Goal: Task Accomplishment & Management: Complete application form

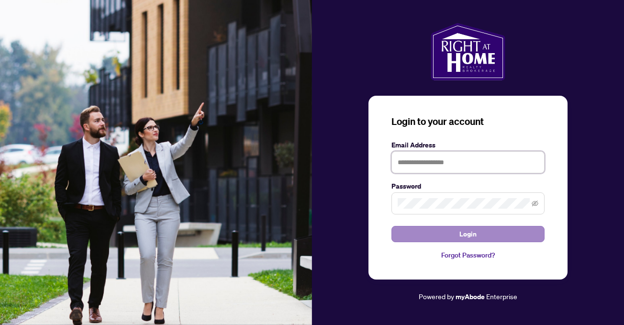
type input "**********"
click at [453, 235] on button "Login" at bounding box center [468, 234] width 153 height 16
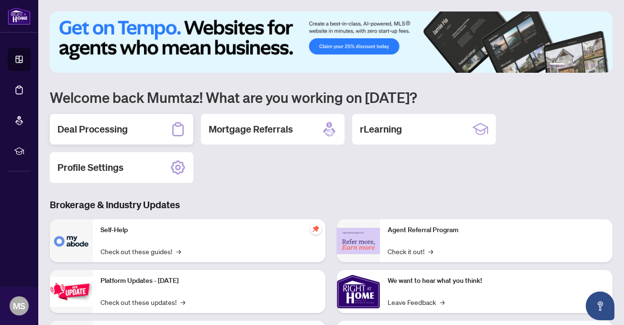
click at [146, 131] on div "Deal Processing" at bounding box center [122, 129] width 144 height 31
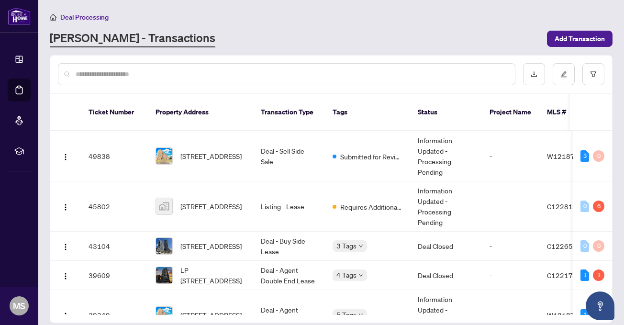
click at [209, 71] on input "text" at bounding box center [292, 74] width 432 height 11
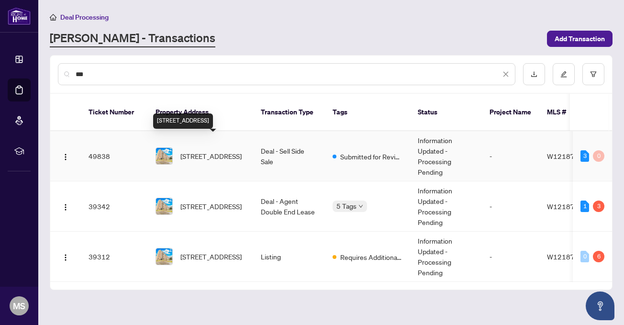
type input "***"
click at [210, 153] on span "[STREET_ADDRESS]" at bounding box center [210, 156] width 61 height 11
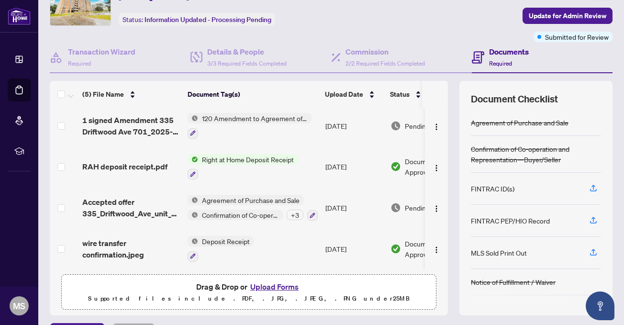
scroll to position [75, 0]
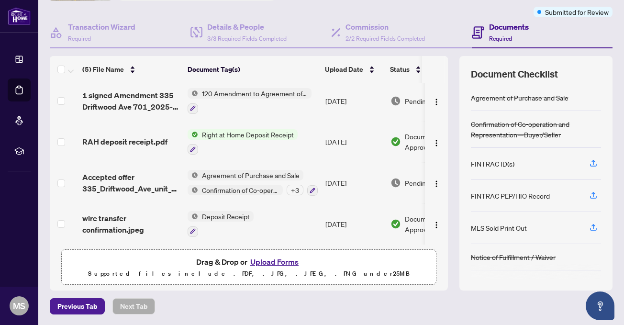
click at [272, 261] on button "Upload Forms" at bounding box center [275, 262] width 54 height 12
click at [285, 262] on button "Upload Forms" at bounding box center [275, 262] width 54 height 12
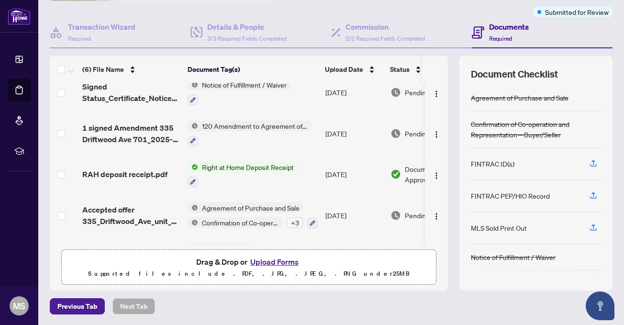
scroll to position [51, 0]
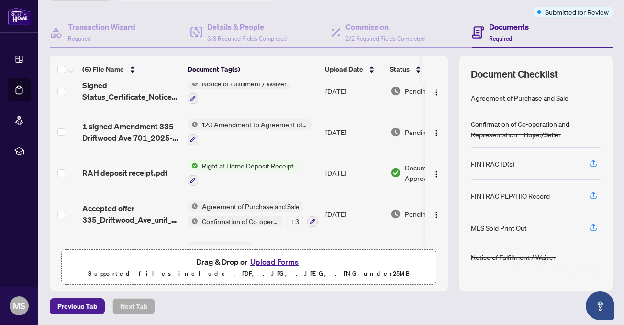
click at [284, 263] on button "Upload Forms" at bounding box center [275, 262] width 54 height 12
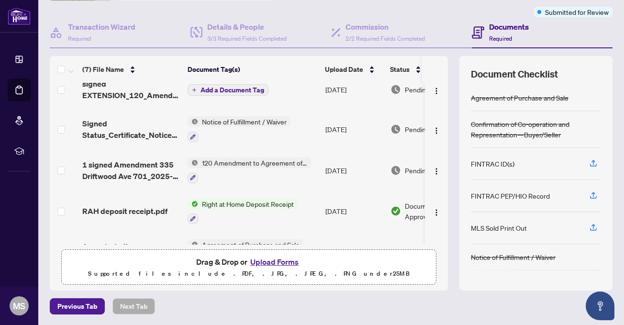
click at [248, 88] on span "Add a Document Tag" at bounding box center [233, 90] width 64 height 7
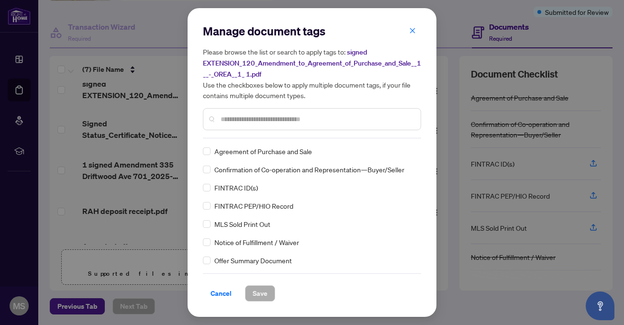
click at [250, 122] on input "text" at bounding box center [317, 119] width 192 height 11
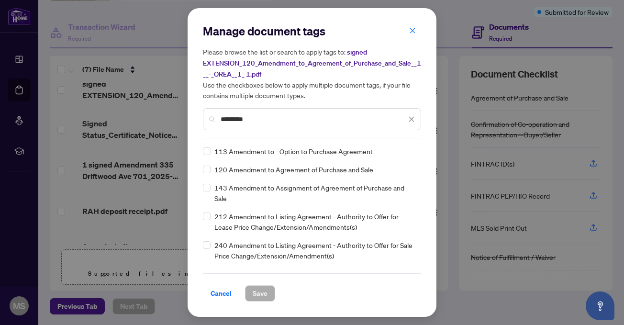
type input "*********"
click at [254, 297] on span "Save" at bounding box center [260, 293] width 15 height 15
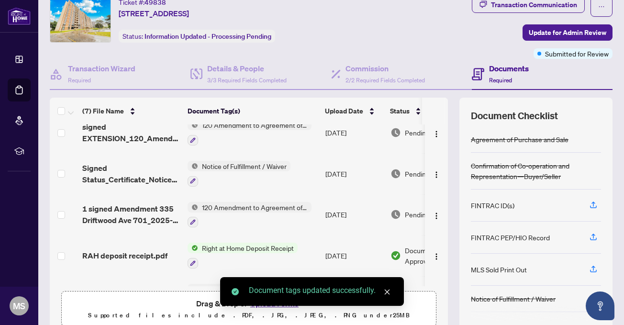
scroll to position [0, 0]
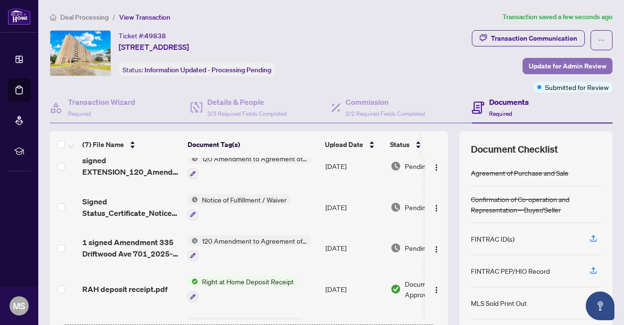
click at [548, 63] on span "Update for Admin Review" at bounding box center [568, 65] width 78 height 15
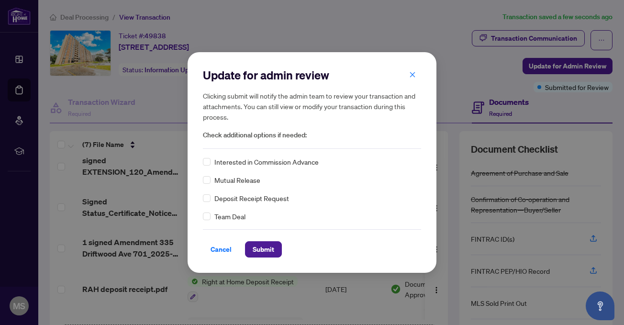
click at [257, 135] on span "Check additional options if needed:" at bounding box center [312, 135] width 218 height 11
click at [260, 252] on span "Submit" at bounding box center [264, 249] width 22 height 15
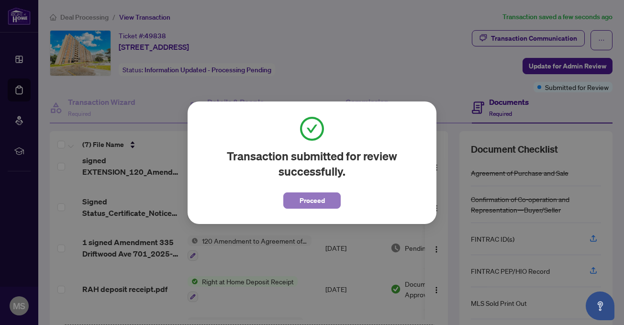
click at [296, 207] on button "Proceed" at bounding box center [311, 200] width 57 height 16
